Goal: Transaction & Acquisition: Purchase product/service

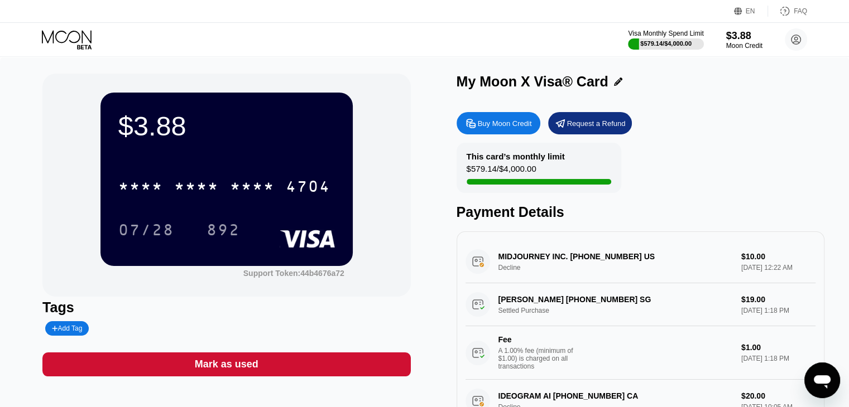
click at [513, 128] on div "Buy Moon Credit" at bounding box center [505, 123] width 54 height 9
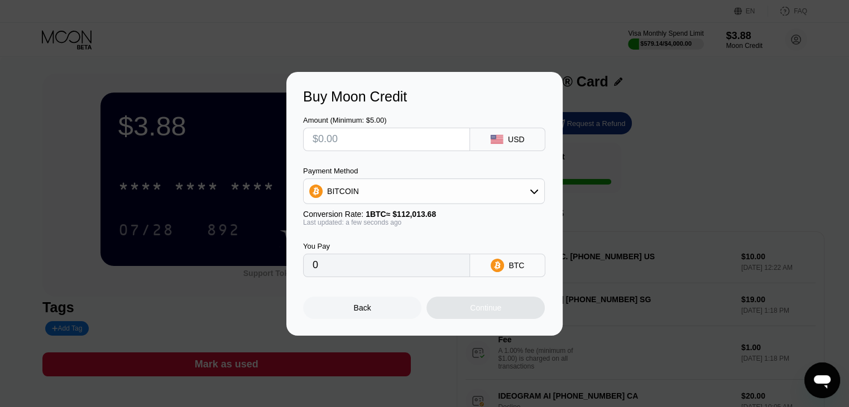
click at [408, 141] on input "text" at bounding box center [386, 139] width 148 height 22
click at [346, 139] on input "text" at bounding box center [386, 139] width 148 height 22
click at [358, 141] on input "text" at bounding box center [386, 139] width 148 height 22
type input "$5"
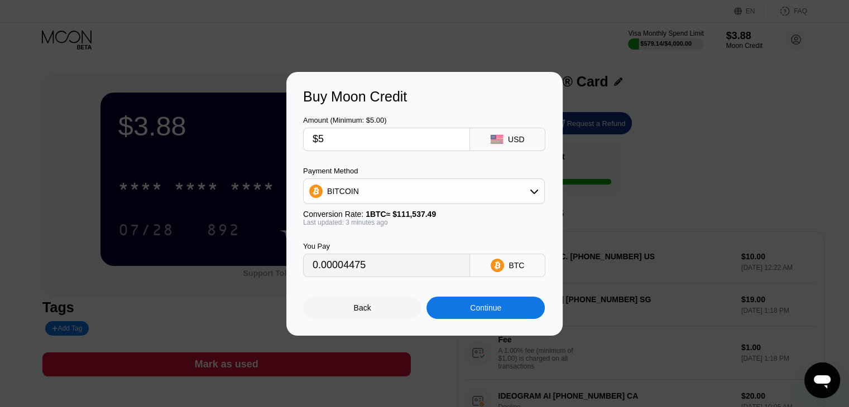
type input "0.00004475"
type input "$50"
type input "0.00044746"
type input "$50"
click at [518, 196] on div "BITCOIN" at bounding box center [424, 191] width 240 height 22
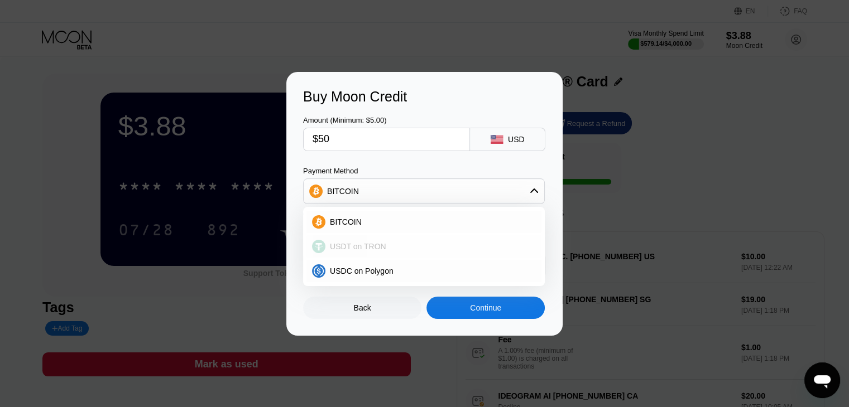
click at [391, 242] on div "USDT on TRON" at bounding box center [430, 246] width 210 height 9
type input "50.51"
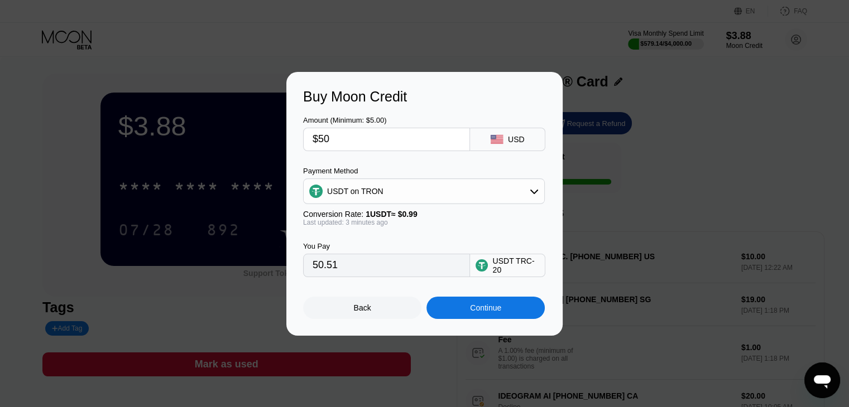
click at [482, 310] on div "Continue" at bounding box center [485, 308] width 31 height 9
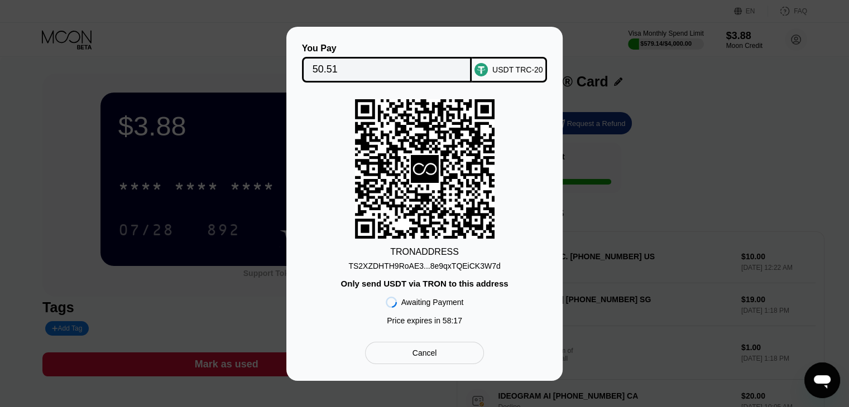
click at [430, 265] on div "TS2XZDHTH9RoAE3...8e9qxTQEiCK3W7d" at bounding box center [424, 266] width 152 height 9
